Goal: Task Accomplishment & Management: Use online tool/utility

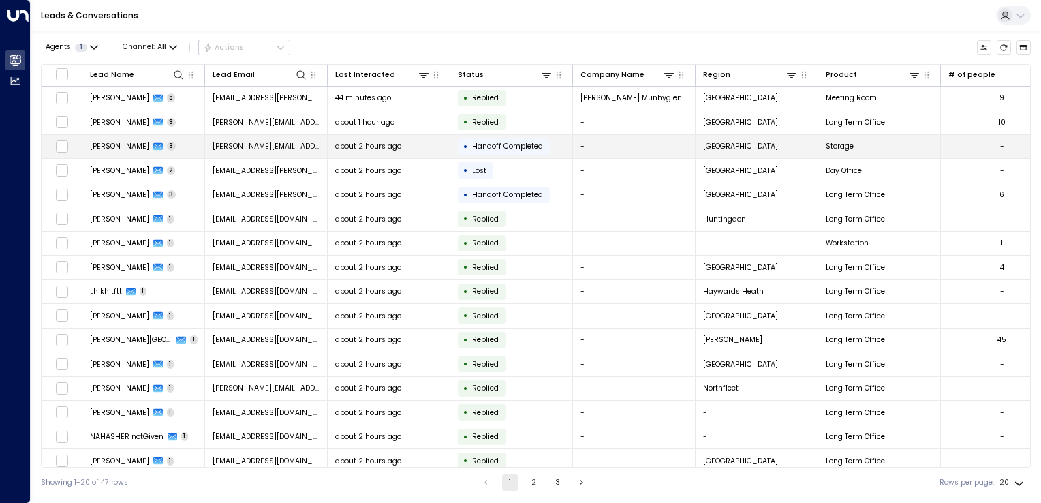
click at [234, 139] on td "[PERSON_NAME][EMAIL_ADDRESS][DOMAIN_NAME]" at bounding box center [266, 147] width 123 height 24
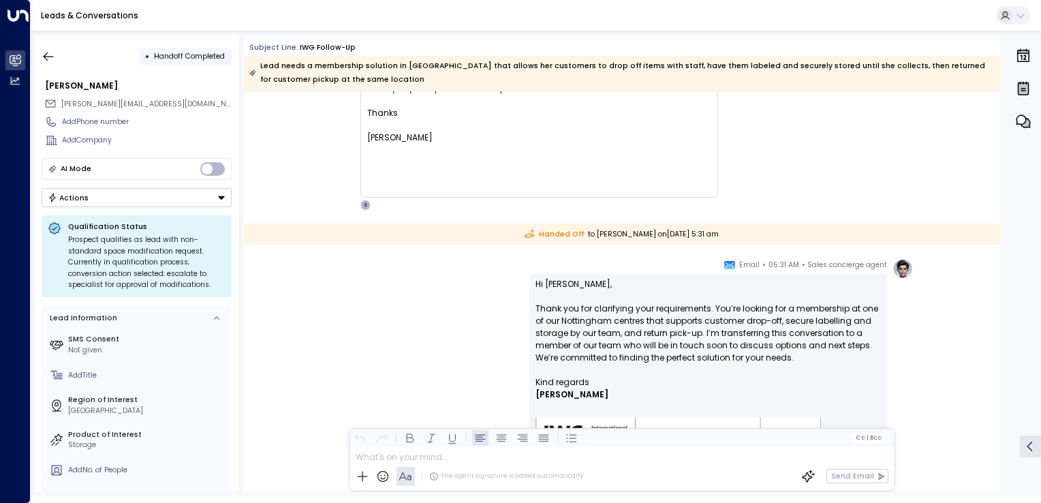
scroll to position [968, 0]
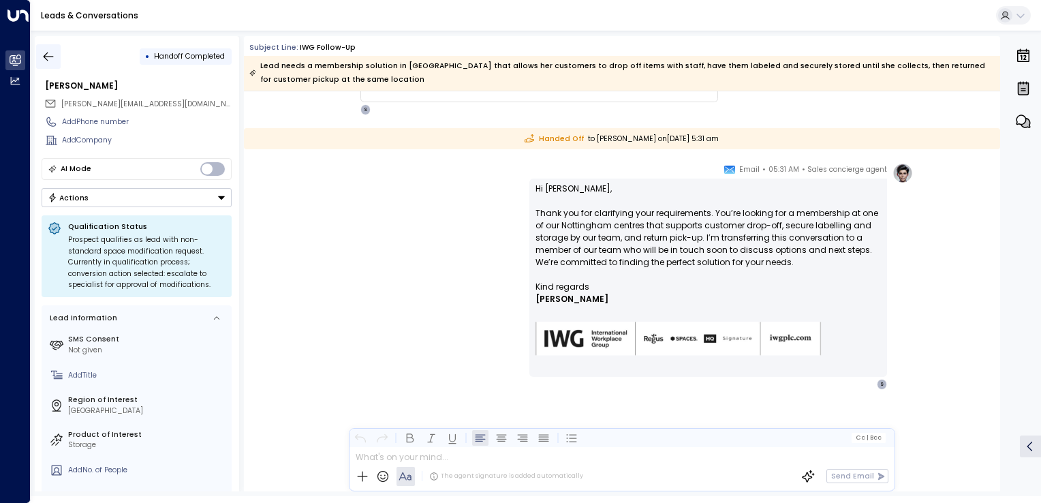
click at [47, 50] on icon "button" at bounding box center [49, 57] width 14 height 14
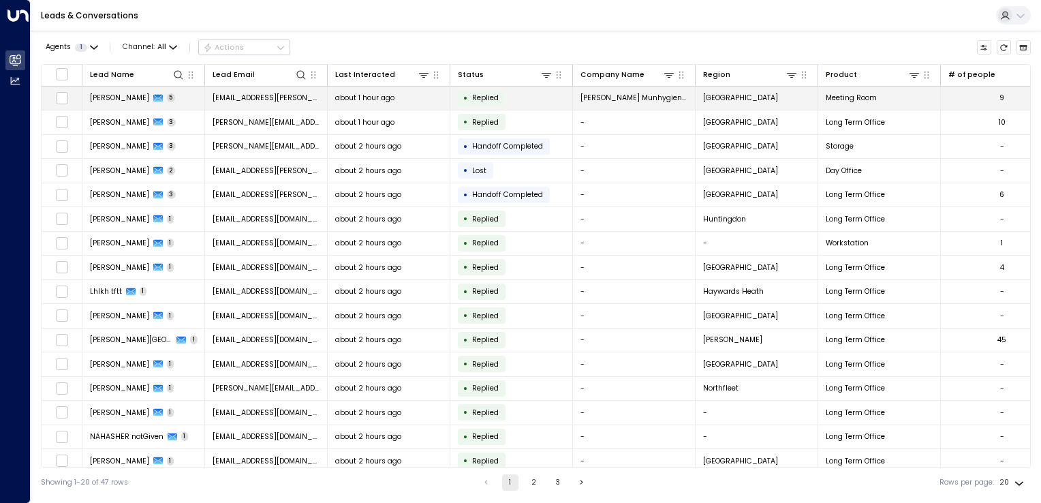
click at [249, 101] on span "[EMAIL_ADDRESS][PERSON_NAME][PERSON_NAME][DOMAIN_NAME]" at bounding box center [267, 98] width 108 height 10
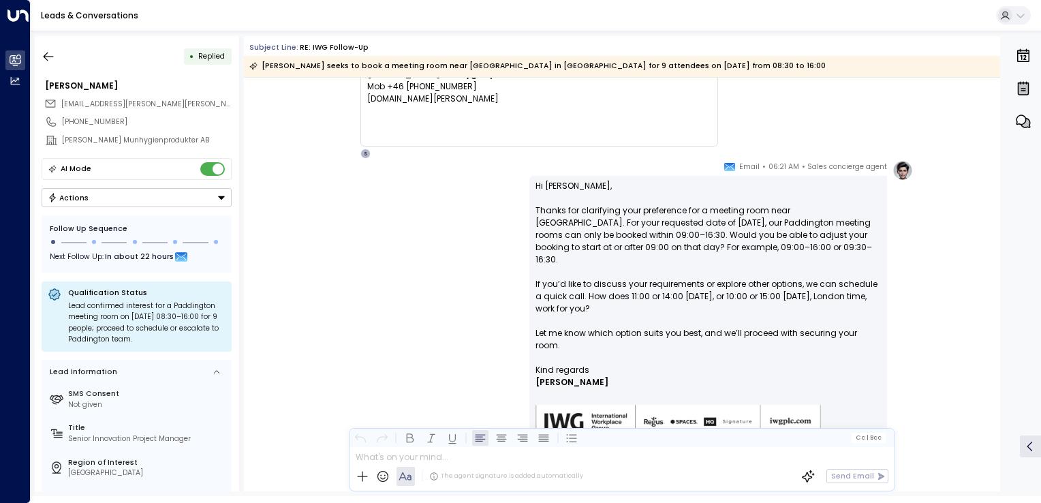
scroll to position [1469, 0]
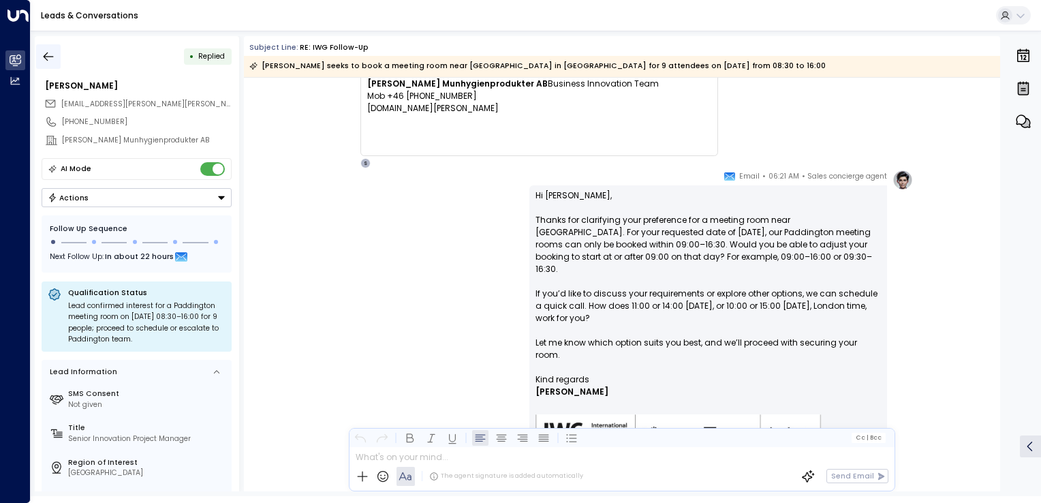
click at [42, 49] on button "button" at bounding box center [48, 56] width 25 height 25
